Goal: Task Accomplishment & Management: Manage account settings

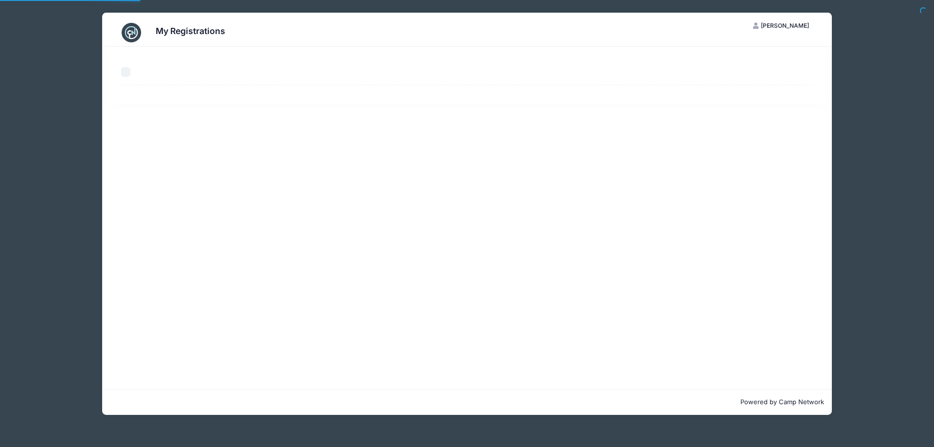
select select "50"
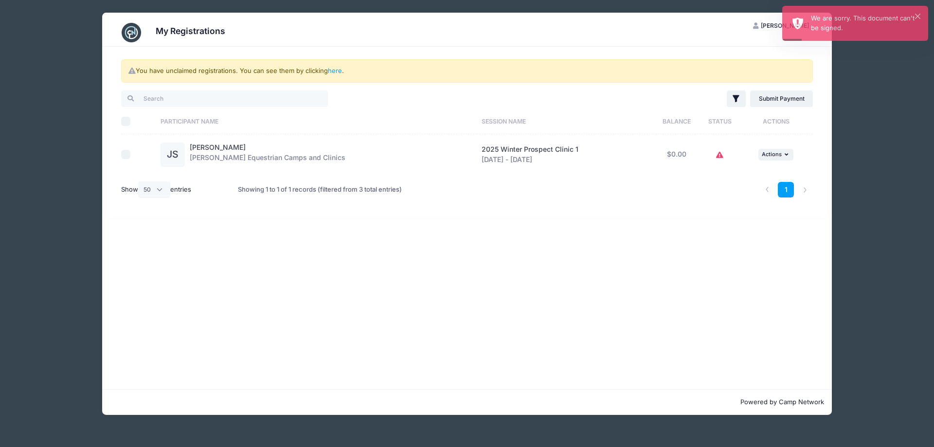
click at [720, 155] on icon at bounding box center [720, 155] width 8 height 0
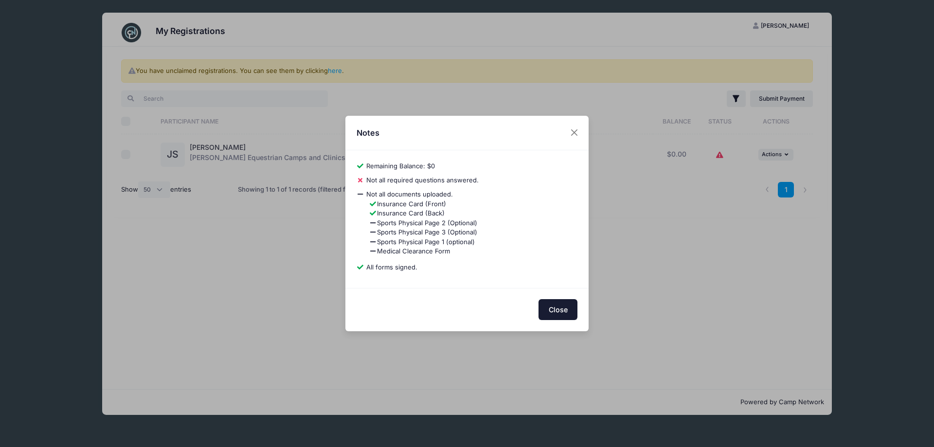
click at [558, 310] on button "Close" at bounding box center [557, 309] width 39 height 21
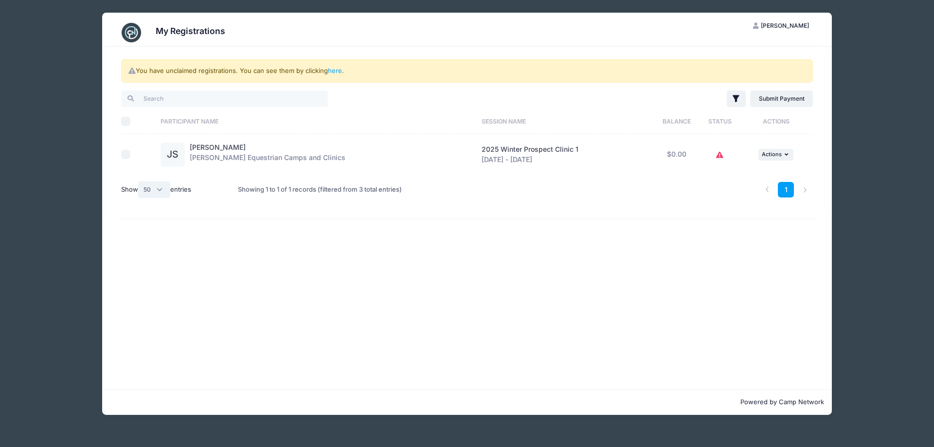
click at [160, 193] on select "All 10 25 50" at bounding box center [154, 189] width 32 height 17
click at [212, 230] on div "You have unclaimed registrations. You can see them by clicking here . Filter Fi…" at bounding box center [466, 218] width 729 height 342
click at [336, 71] on link "here" at bounding box center [335, 71] width 14 height 8
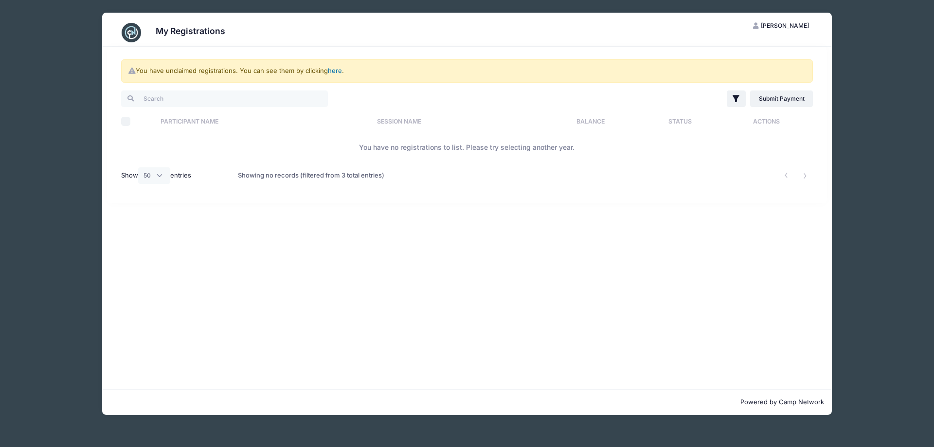
click at [336, 71] on link "here" at bounding box center [335, 71] width 14 height 8
click at [227, 31] on div "My Registrations" at bounding box center [466, 32] width 701 height 27
click at [197, 36] on h3 "My Registrations" at bounding box center [191, 31] width 70 height 10
click at [135, 28] on img at bounding box center [131, 32] width 19 height 19
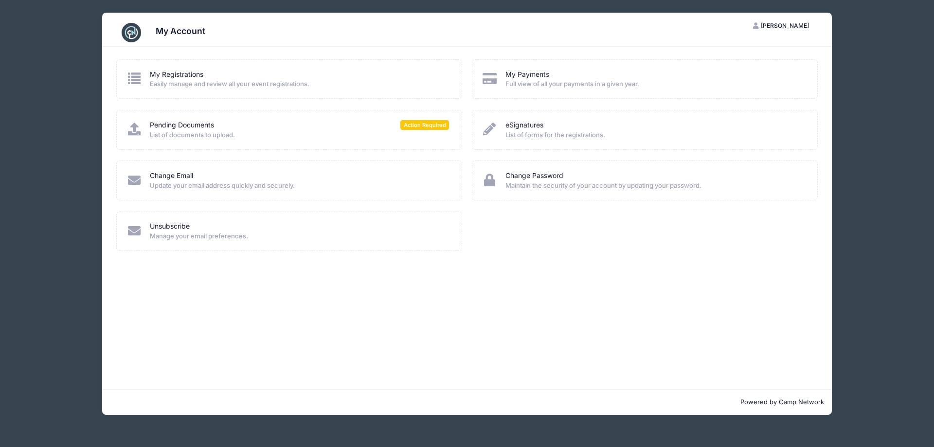
click at [134, 129] on icon at bounding box center [134, 129] width 16 height 13
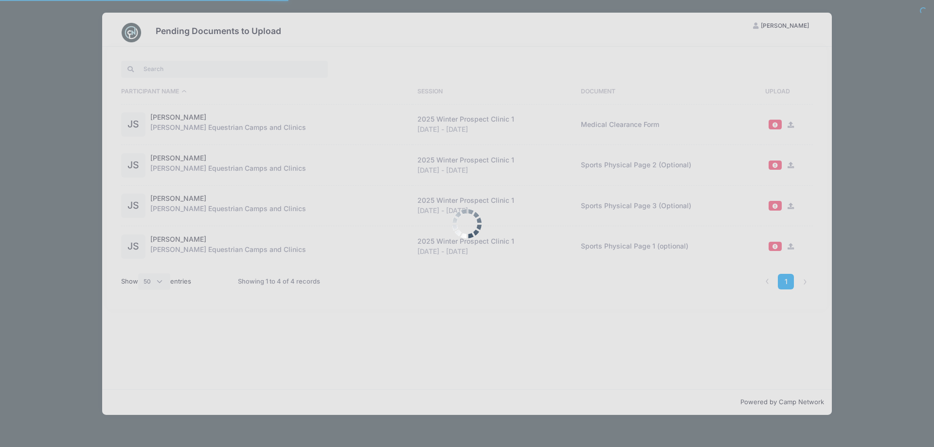
select select "50"
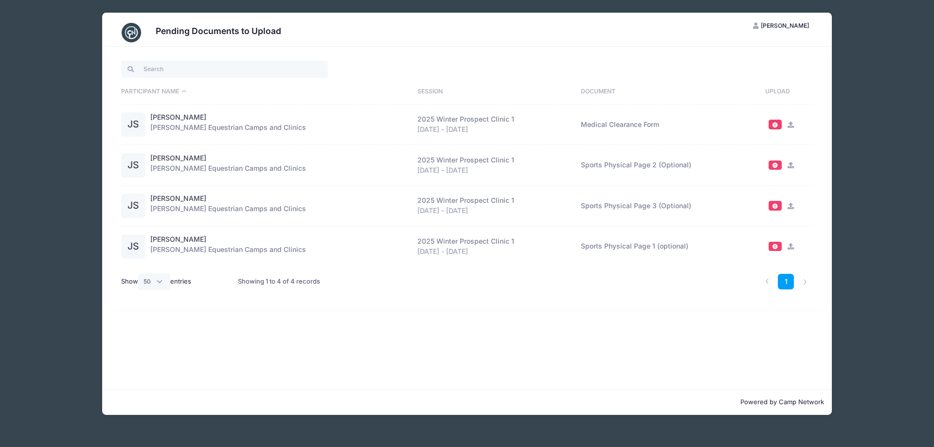
click at [774, 124] on span at bounding box center [774, 124] width 7 height 5
click at [788, 124] on icon at bounding box center [790, 125] width 8 height 6
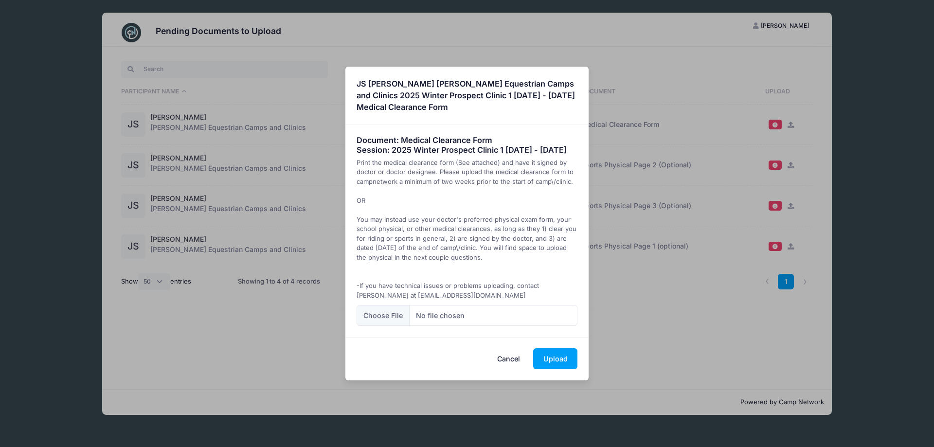
drag, startPoint x: 411, startPoint y: 92, endPoint x: 414, endPoint y: 98, distance: 6.5
click at [414, 98] on strong "JS Julia Schmidt Jessica Braswell Equestrian Camps and Clinics 2025 Winter Pros…" at bounding box center [465, 96] width 218 height 34
click at [429, 136] on h4 "Document: Medical Clearance Form Session: 2025 Winter Prospect Clinic 1 Dec 6 -…" at bounding box center [466, 145] width 221 height 19
click at [412, 151] on h4 "Document: Medical Clearance Form Session: 2025 Winter Prospect Clinic 1 Dec 6 -…" at bounding box center [466, 145] width 221 height 19
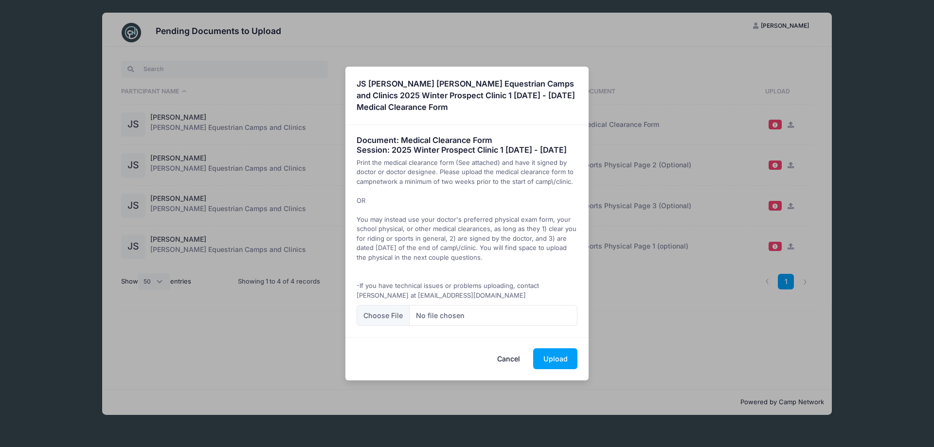
click at [502, 360] on button "Cancel" at bounding box center [508, 358] width 43 height 21
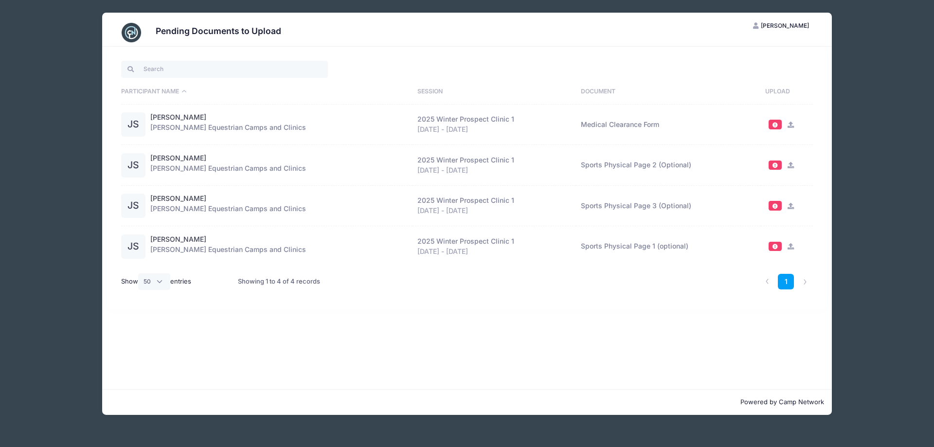
click at [773, 125] on span at bounding box center [774, 124] width 7 height 5
click at [654, 124] on td "Medical Clearance Form" at bounding box center [668, 125] width 184 height 41
click at [474, 129] on div "Dec 6 - Dec 7, 2025" at bounding box center [494, 129] width 154 height 10
click at [777, 165] on span at bounding box center [774, 164] width 7 height 5
click at [774, 165] on span at bounding box center [774, 164] width 7 height 5
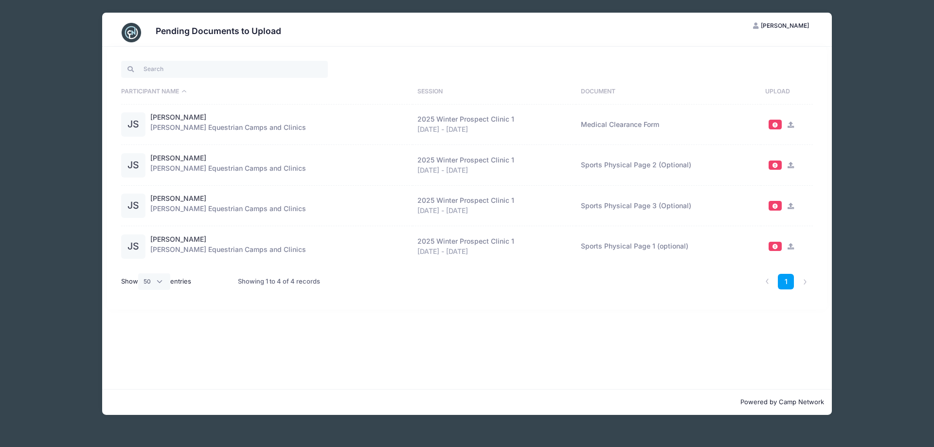
click at [790, 165] on icon at bounding box center [790, 165] width 8 height 6
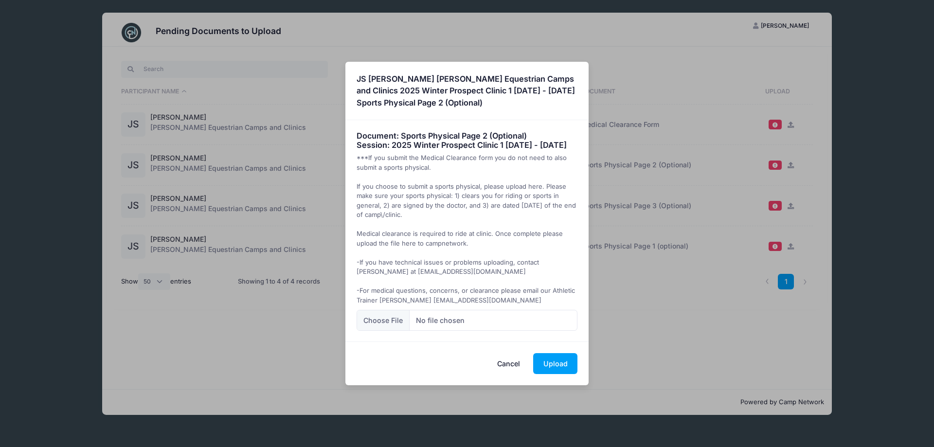
click at [506, 372] on button "Cancel" at bounding box center [508, 363] width 43 height 21
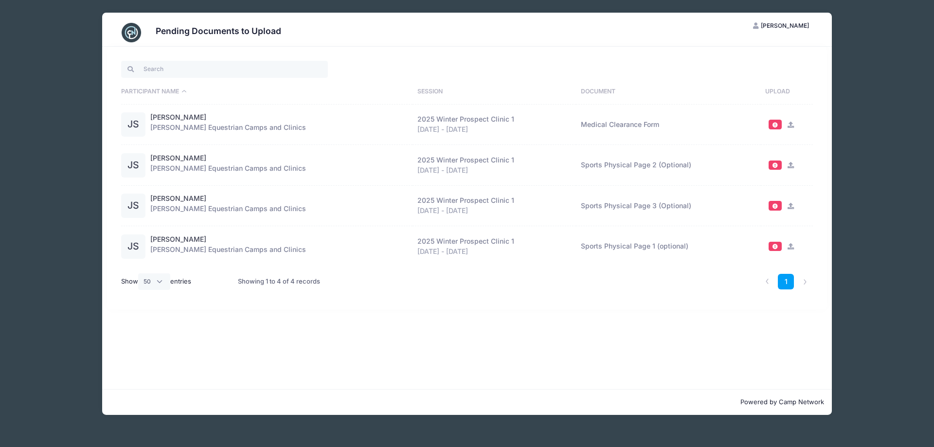
click at [787, 123] on icon at bounding box center [790, 125] width 8 height 6
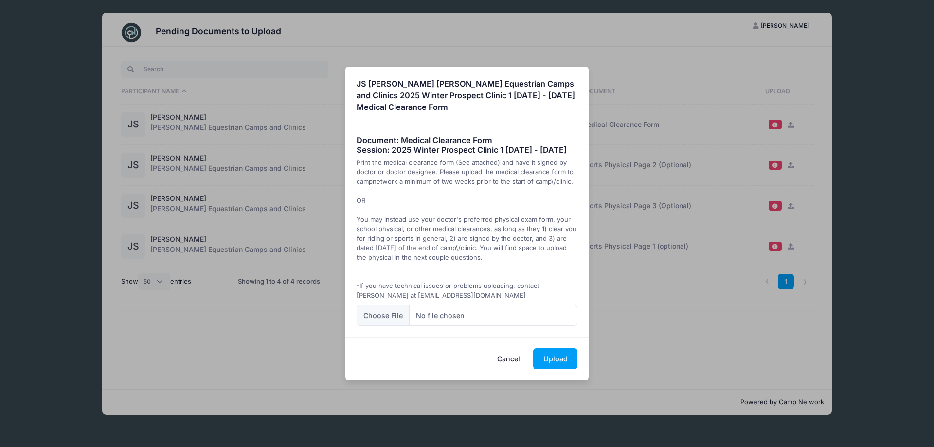
click at [500, 360] on button "Cancel" at bounding box center [508, 358] width 43 height 21
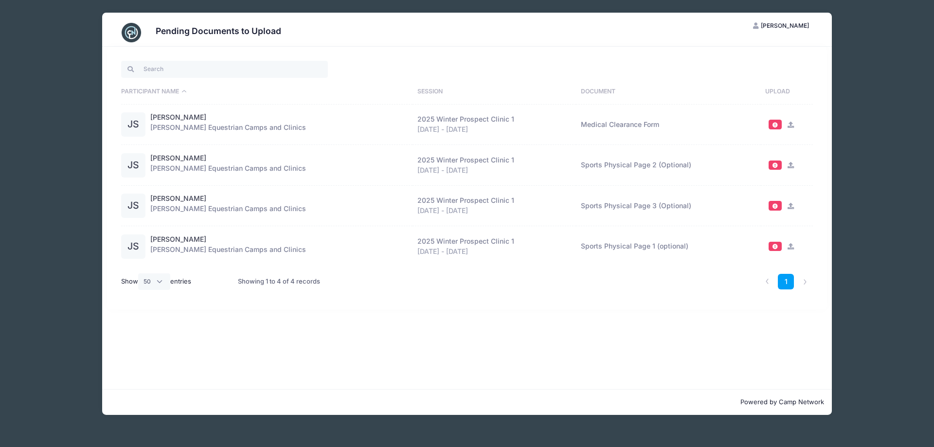
click at [136, 35] on img at bounding box center [131, 32] width 19 height 19
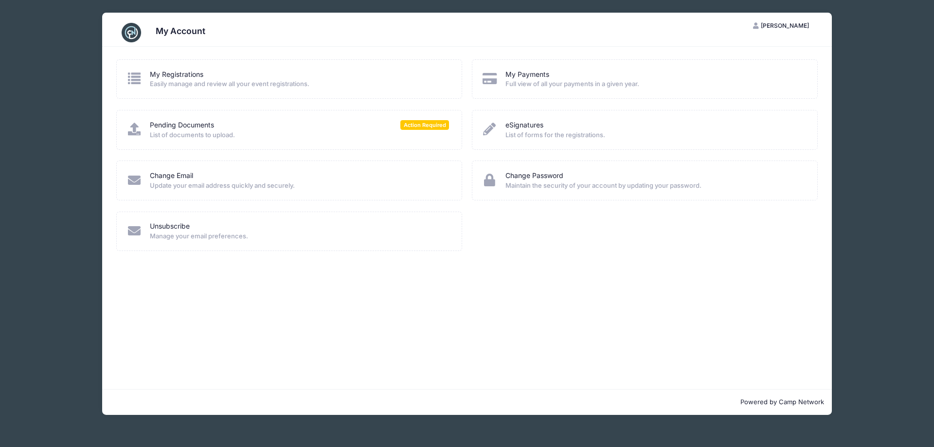
click at [129, 77] on icon at bounding box center [134, 78] width 16 height 13
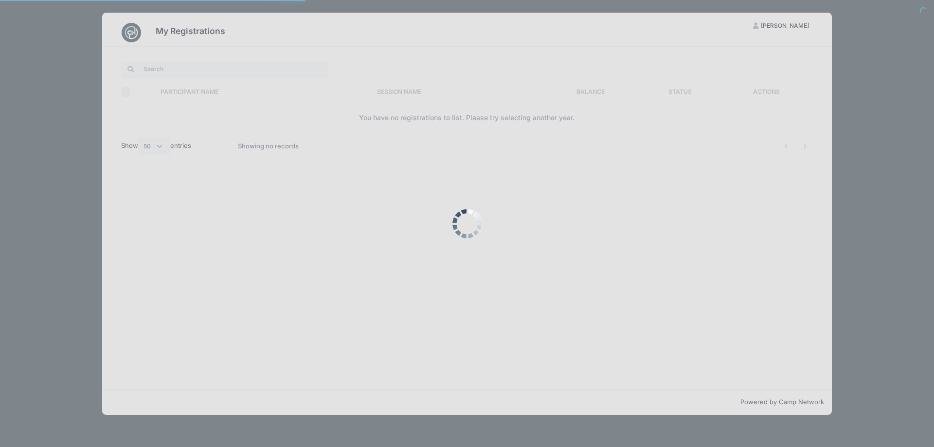
select select "50"
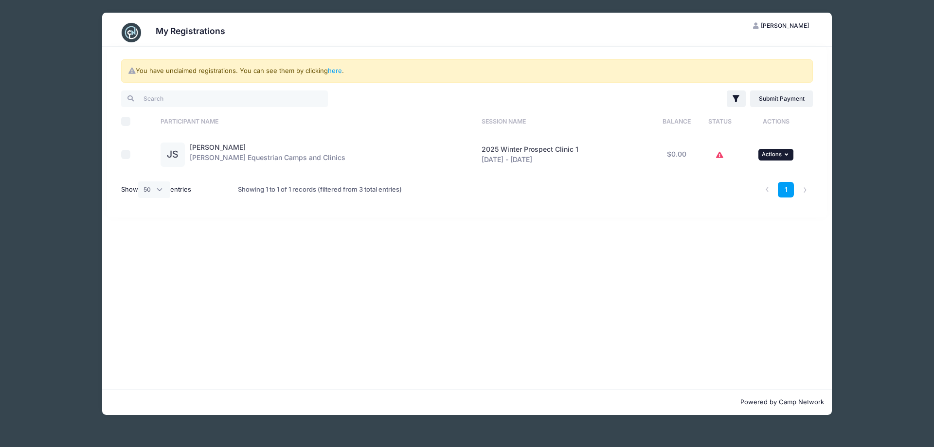
click at [766, 157] on span "Actions" at bounding box center [771, 154] width 20 height 7
click at [754, 196] on link "View Attachments" at bounding box center [744, 194] width 88 height 18
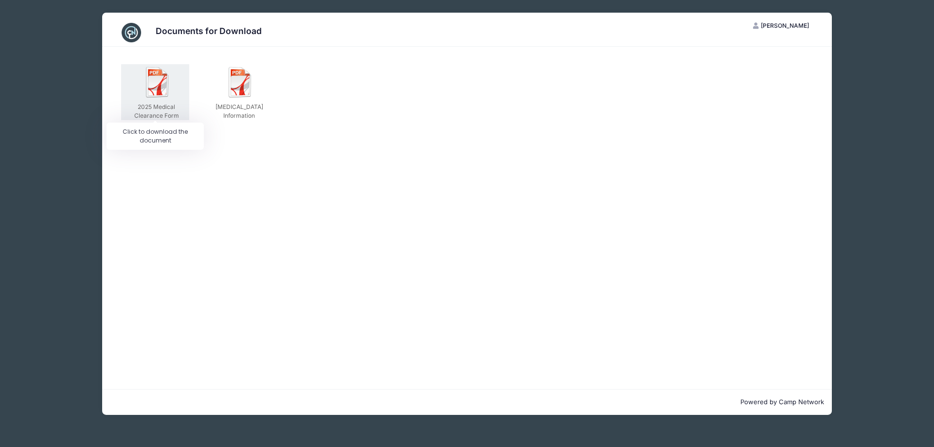
click at [157, 90] on img at bounding box center [157, 82] width 31 height 31
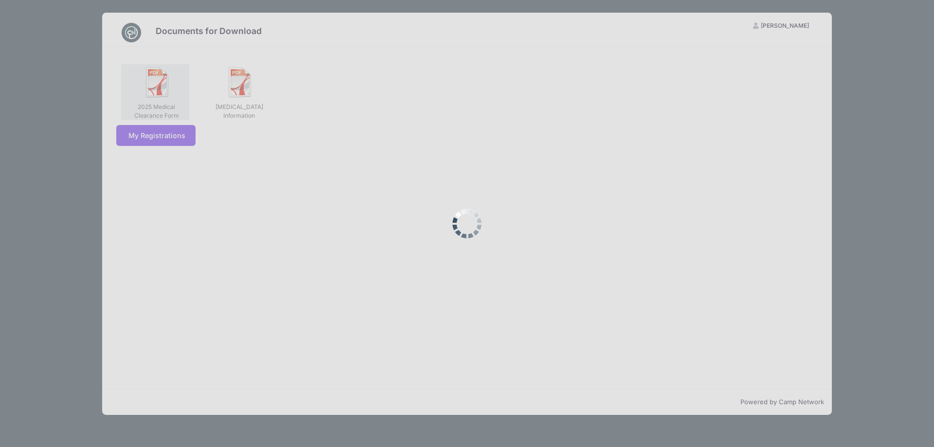
click at [157, 90] on div at bounding box center [467, 223] width 934 height 447
